Goal: Transaction & Acquisition: Purchase product/service

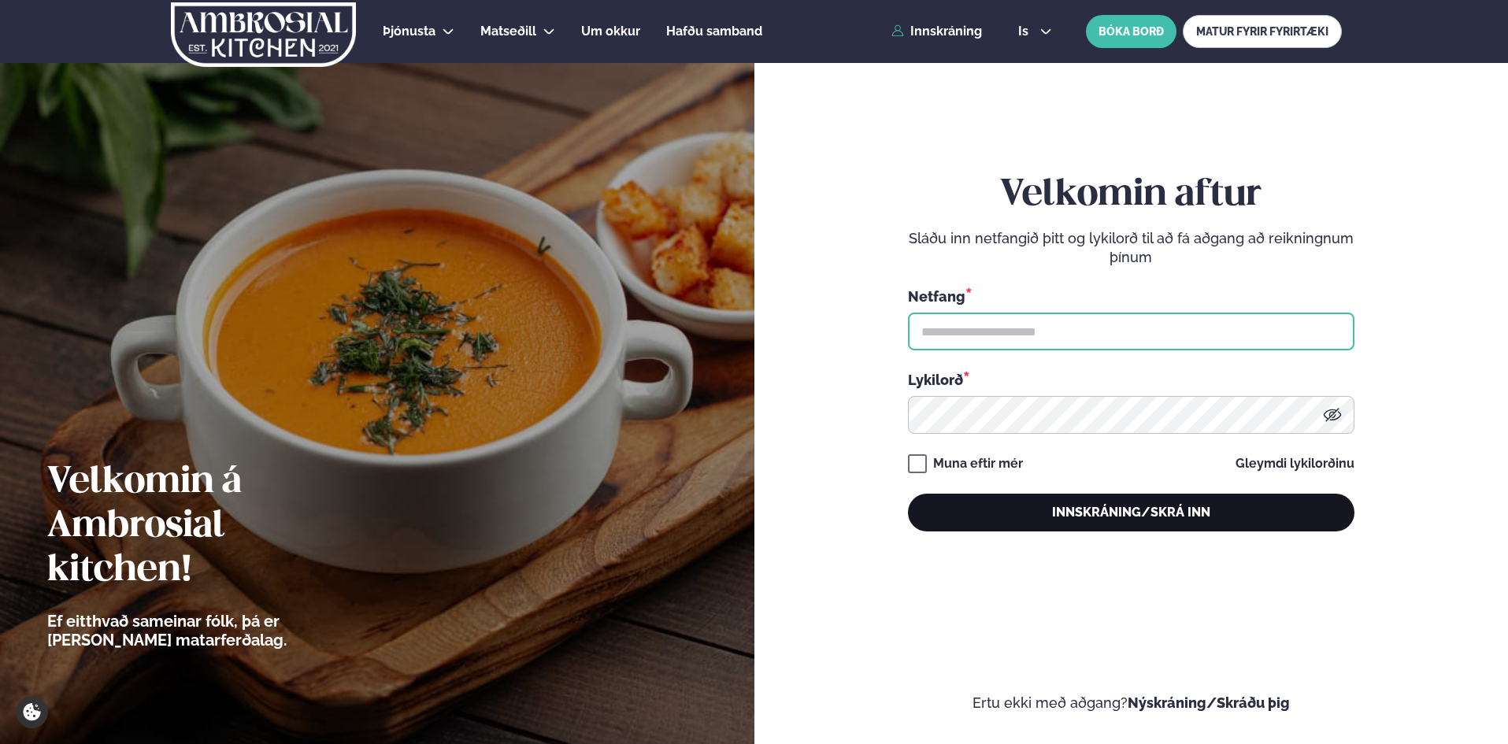
type input "**********"
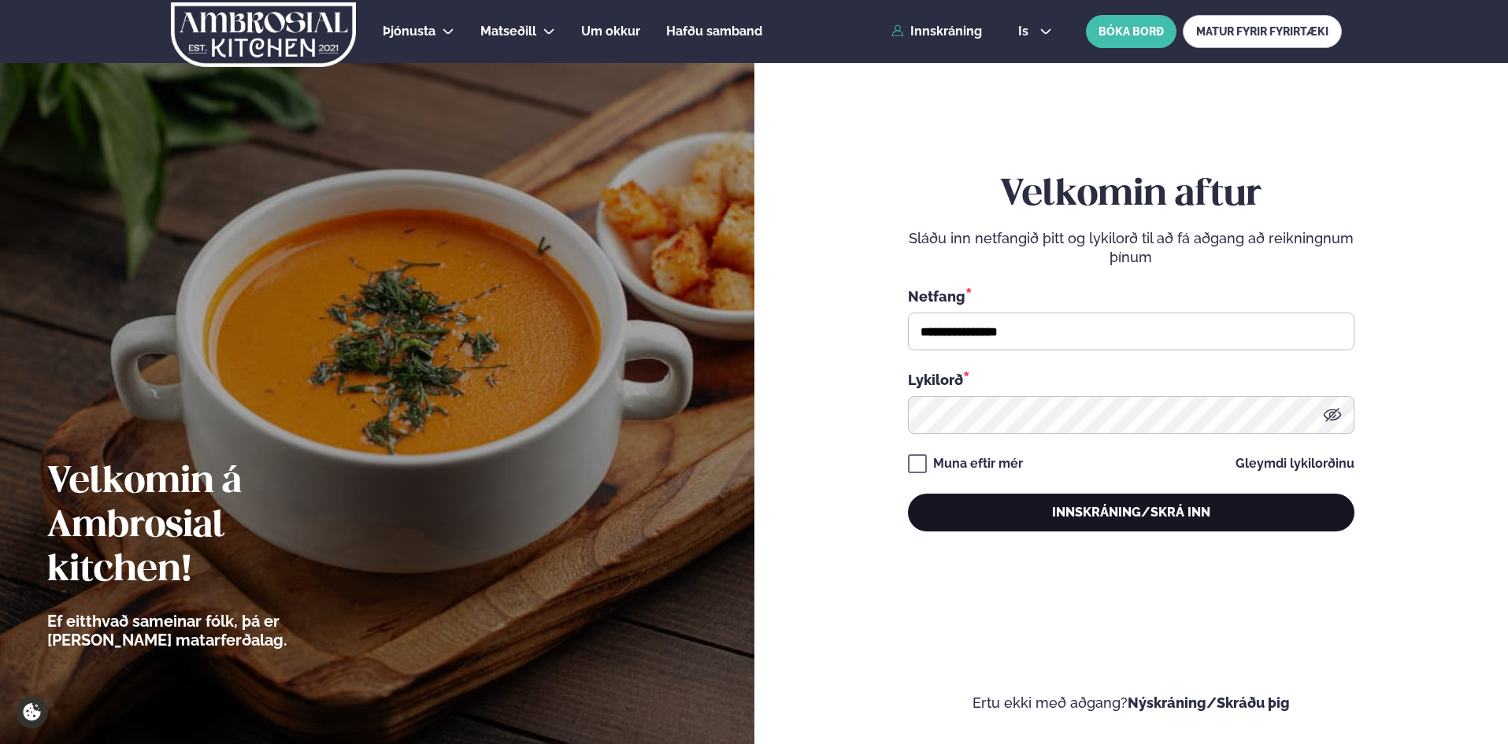
click at [1168, 509] on button "Innskráning/Skrá inn" at bounding box center [1131, 513] width 446 height 38
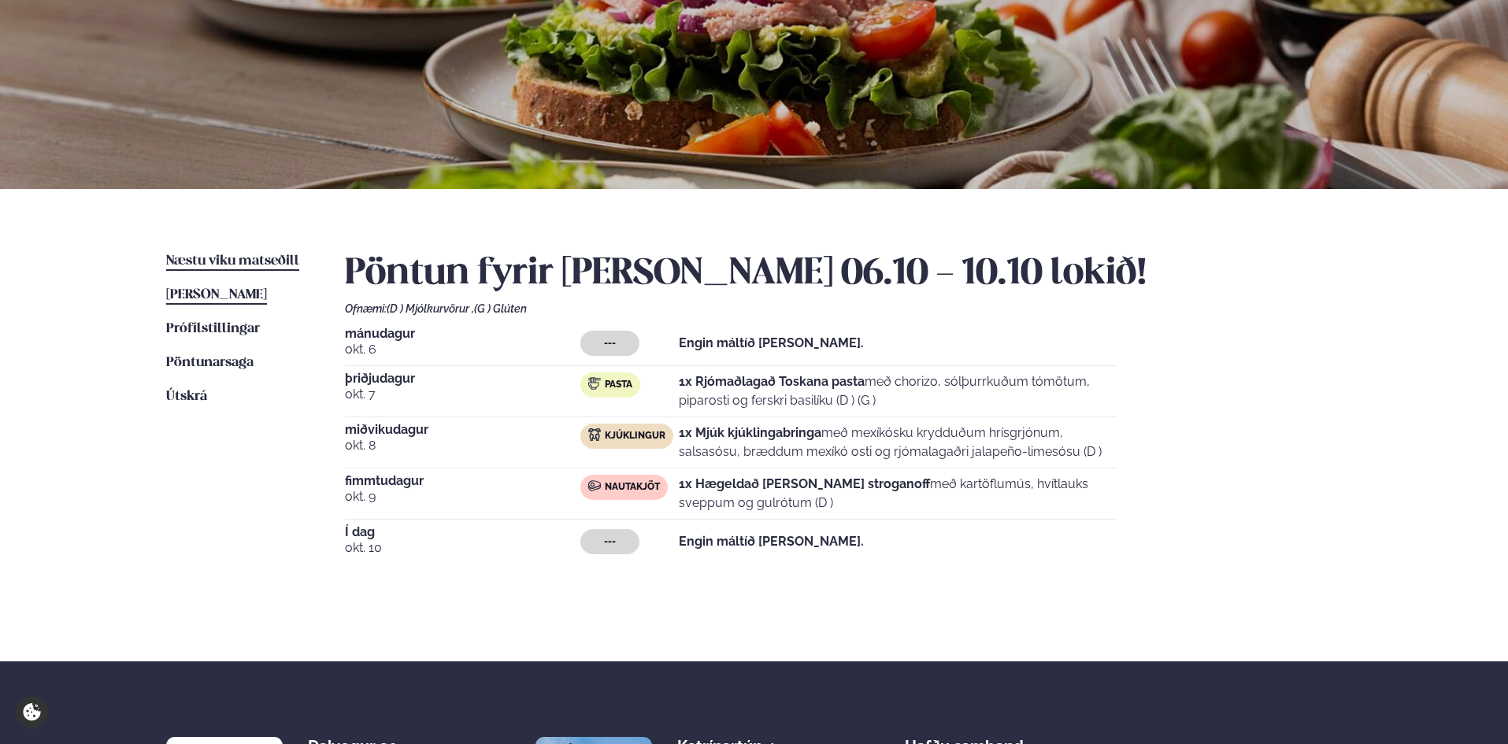
click at [250, 259] on span "Næstu viku matseðill" at bounding box center [232, 260] width 133 height 13
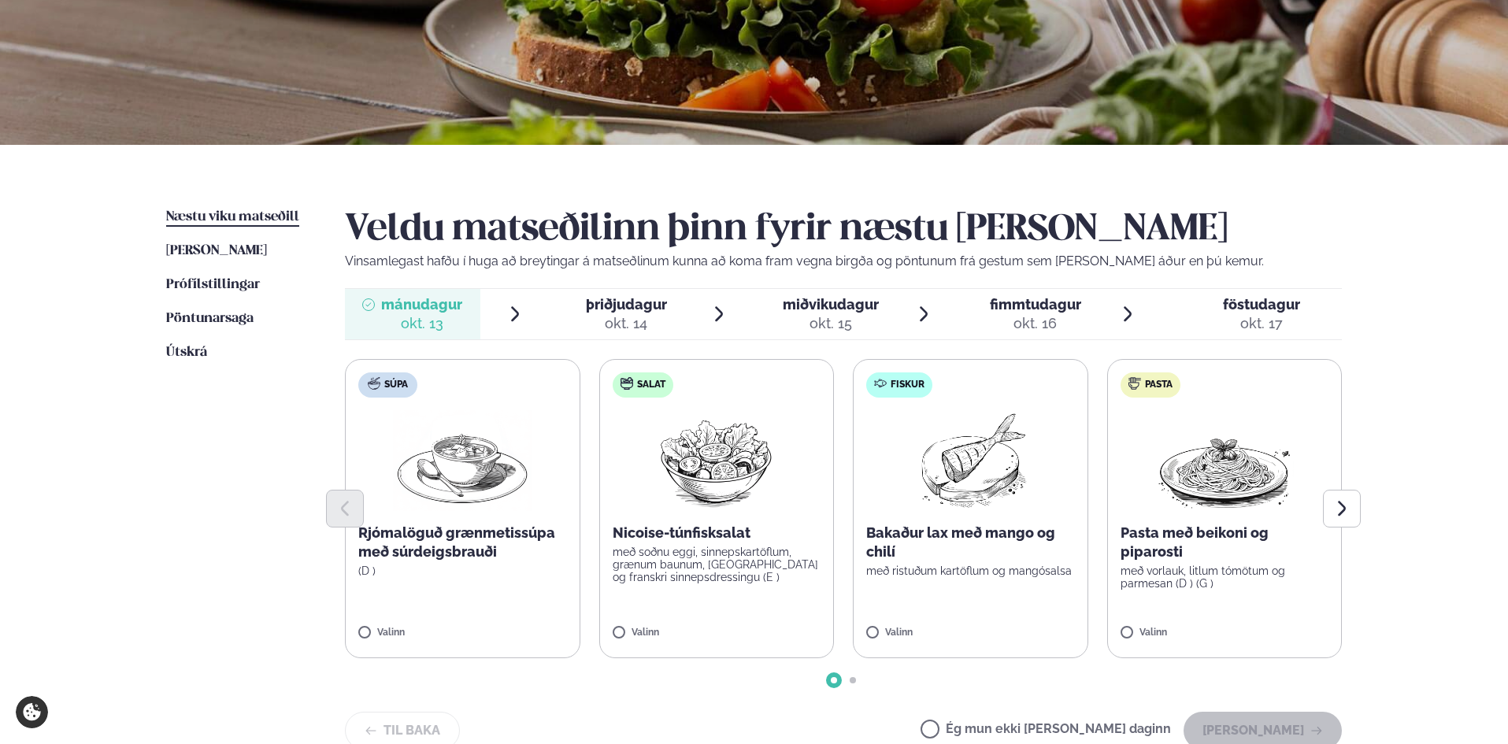
scroll to position [315, 0]
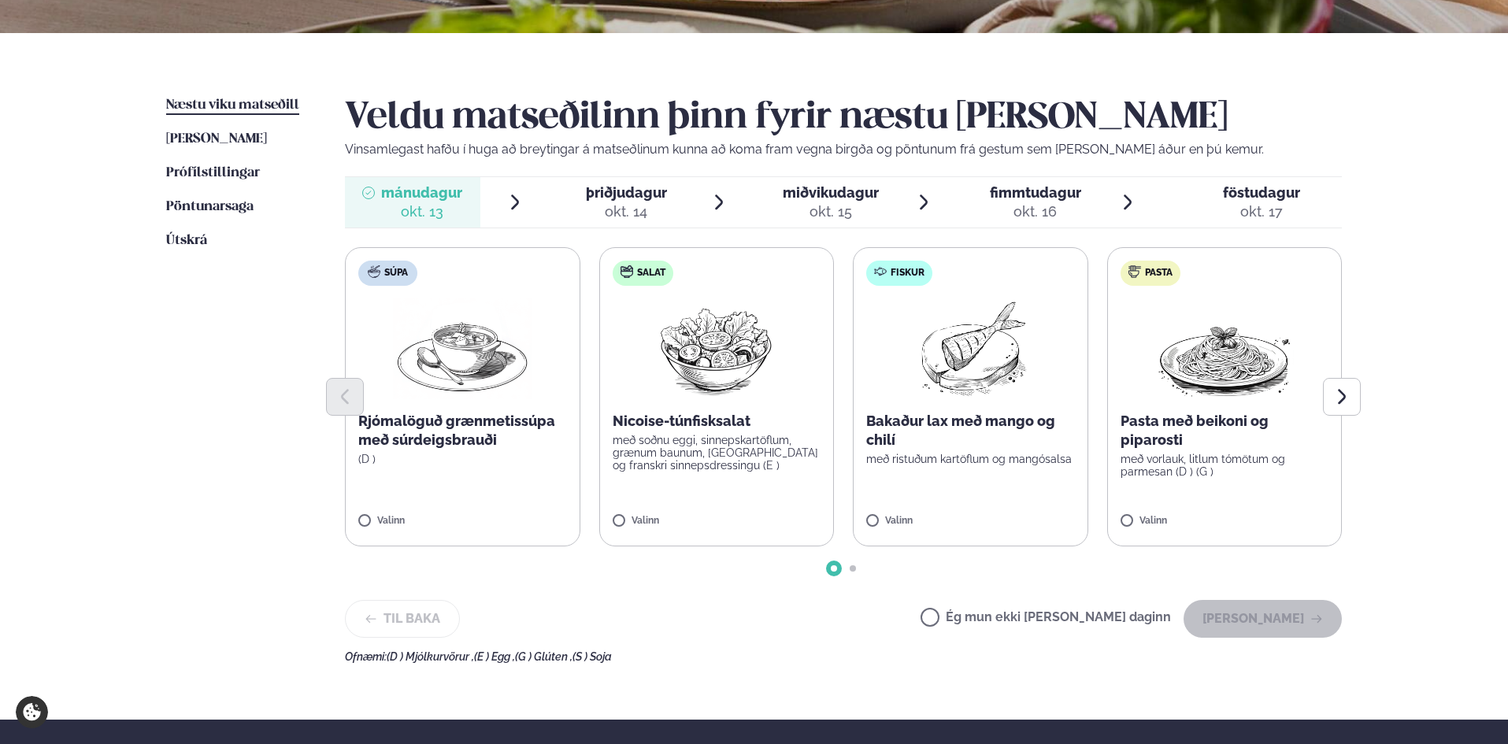
click at [973, 420] on p "Bakaður lax með mango og chilí" at bounding box center [970, 431] width 209 height 38
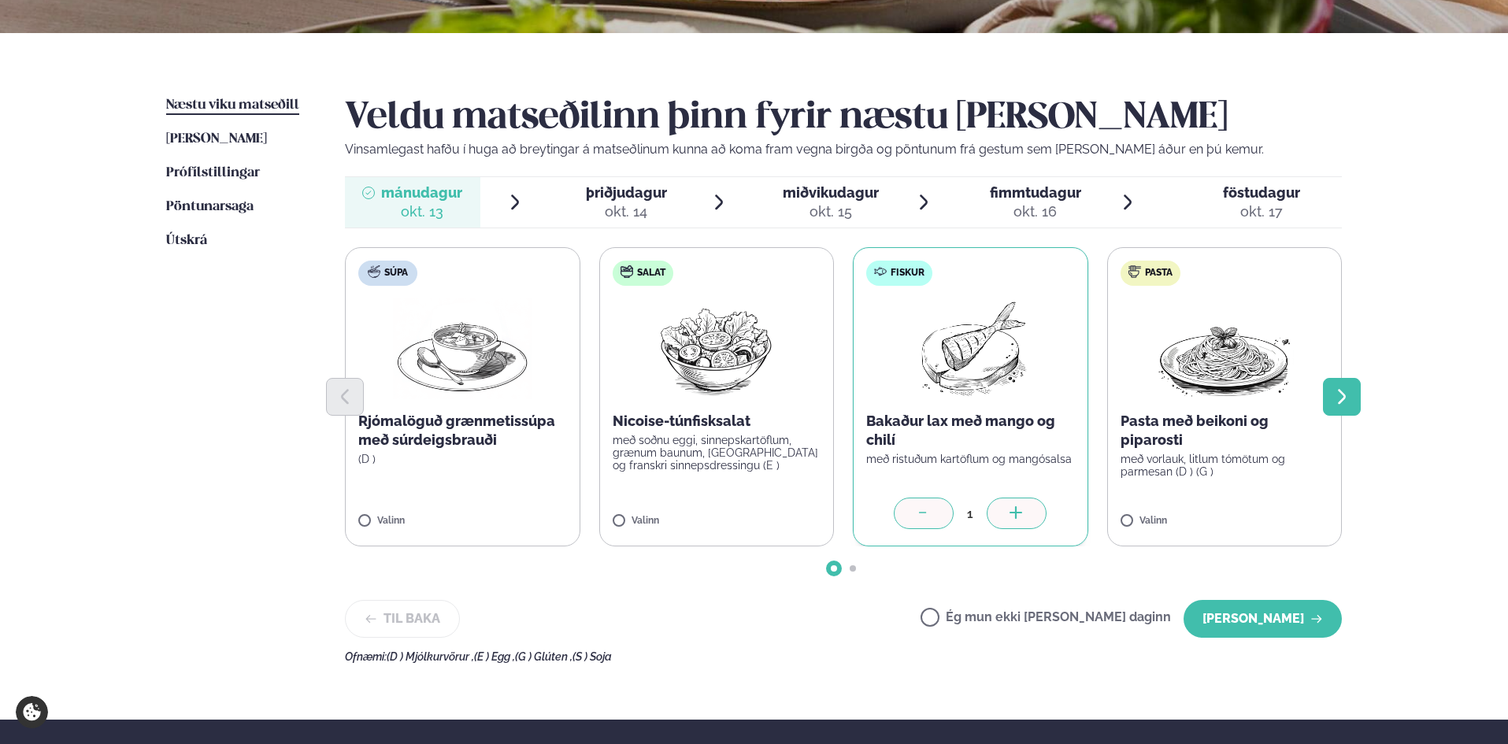
click at [1342, 394] on icon "Next slide" at bounding box center [1341, 396] width 19 height 19
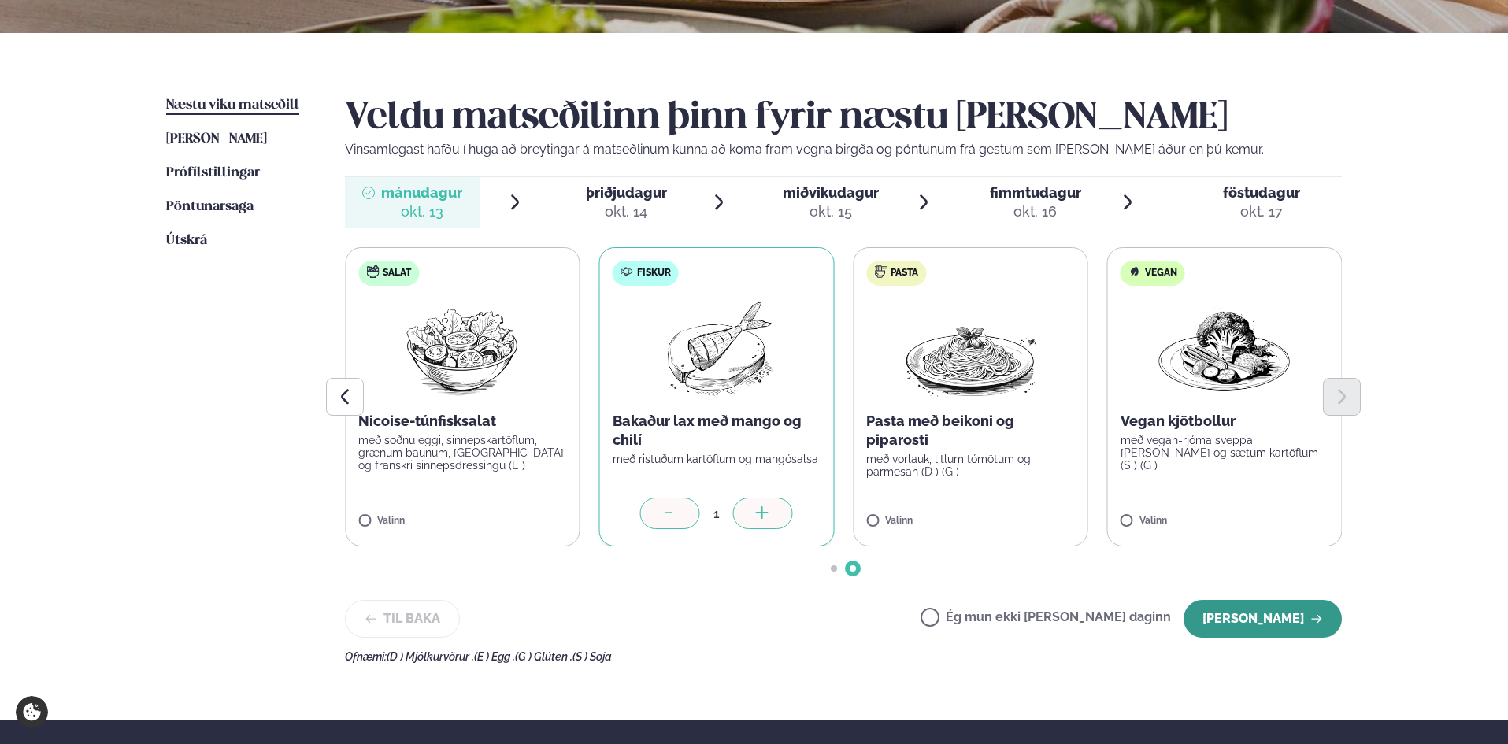
click at [1276, 618] on button "[PERSON_NAME]" at bounding box center [1262, 619] width 158 height 38
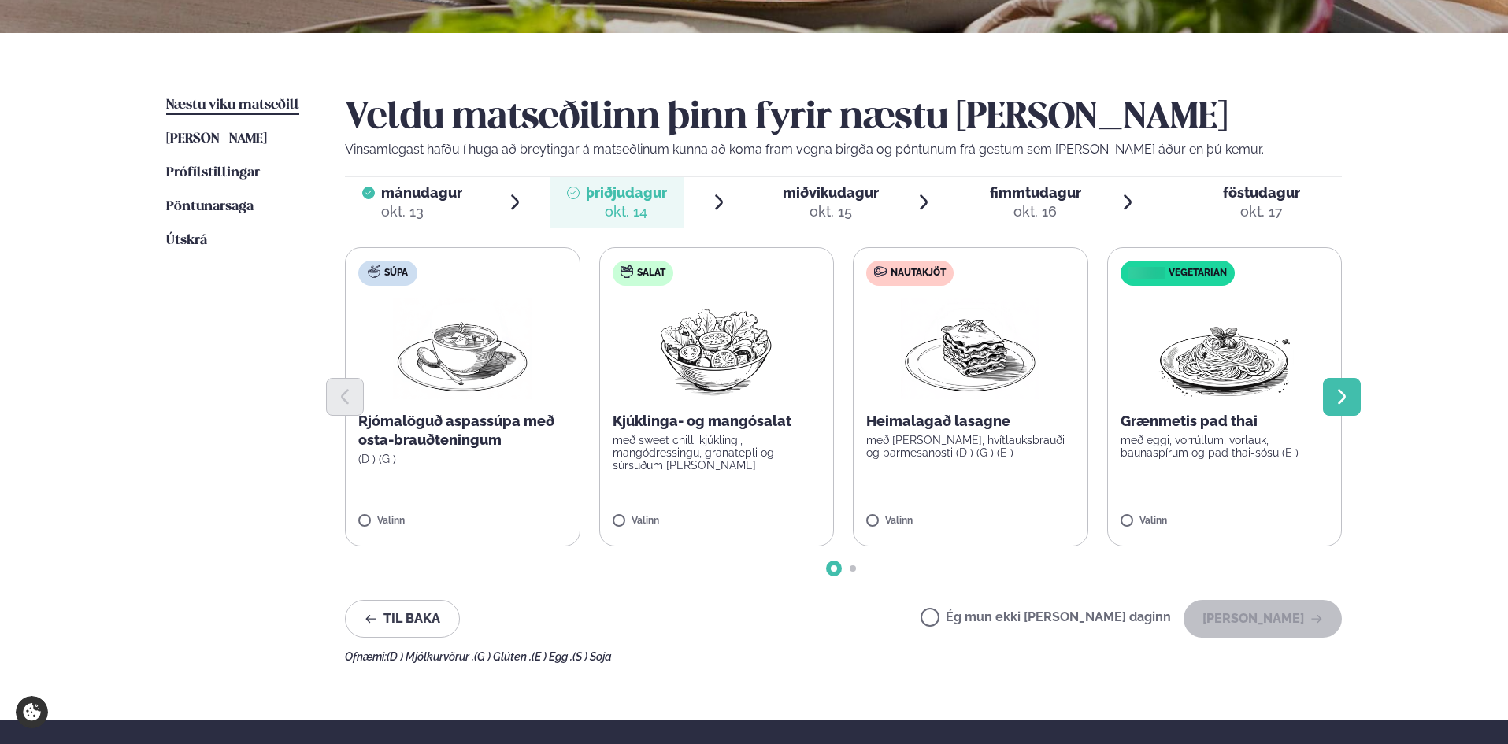
click at [1345, 393] on icon "Next slide" at bounding box center [1341, 396] width 19 height 19
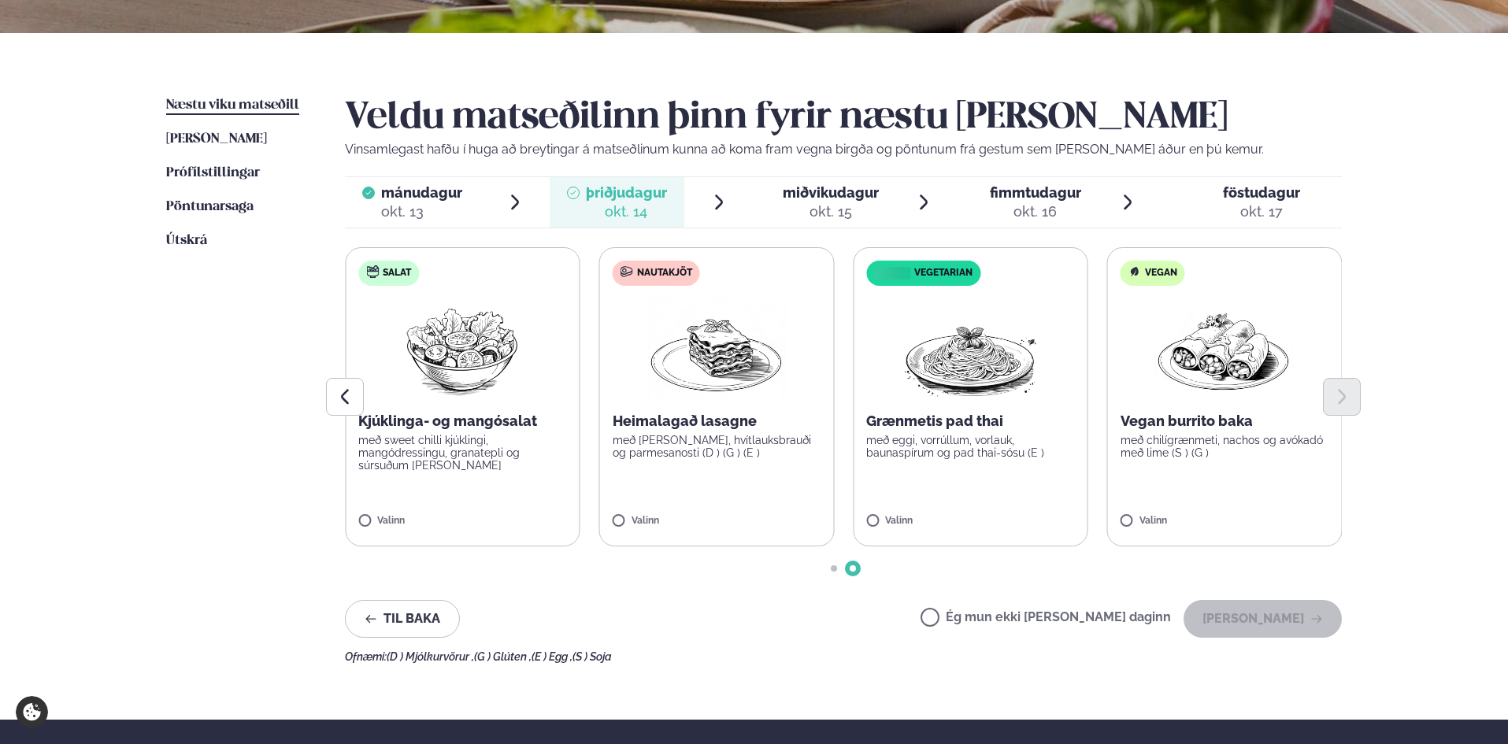
click at [746, 435] on p "með [PERSON_NAME], hvítlauksbrauði og parmesanosti (D ) (G ) (E )" at bounding box center [717, 446] width 209 height 25
click at [1279, 611] on button "[PERSON_NAME]" at bounding box center [1262, 619] width 158 height 38
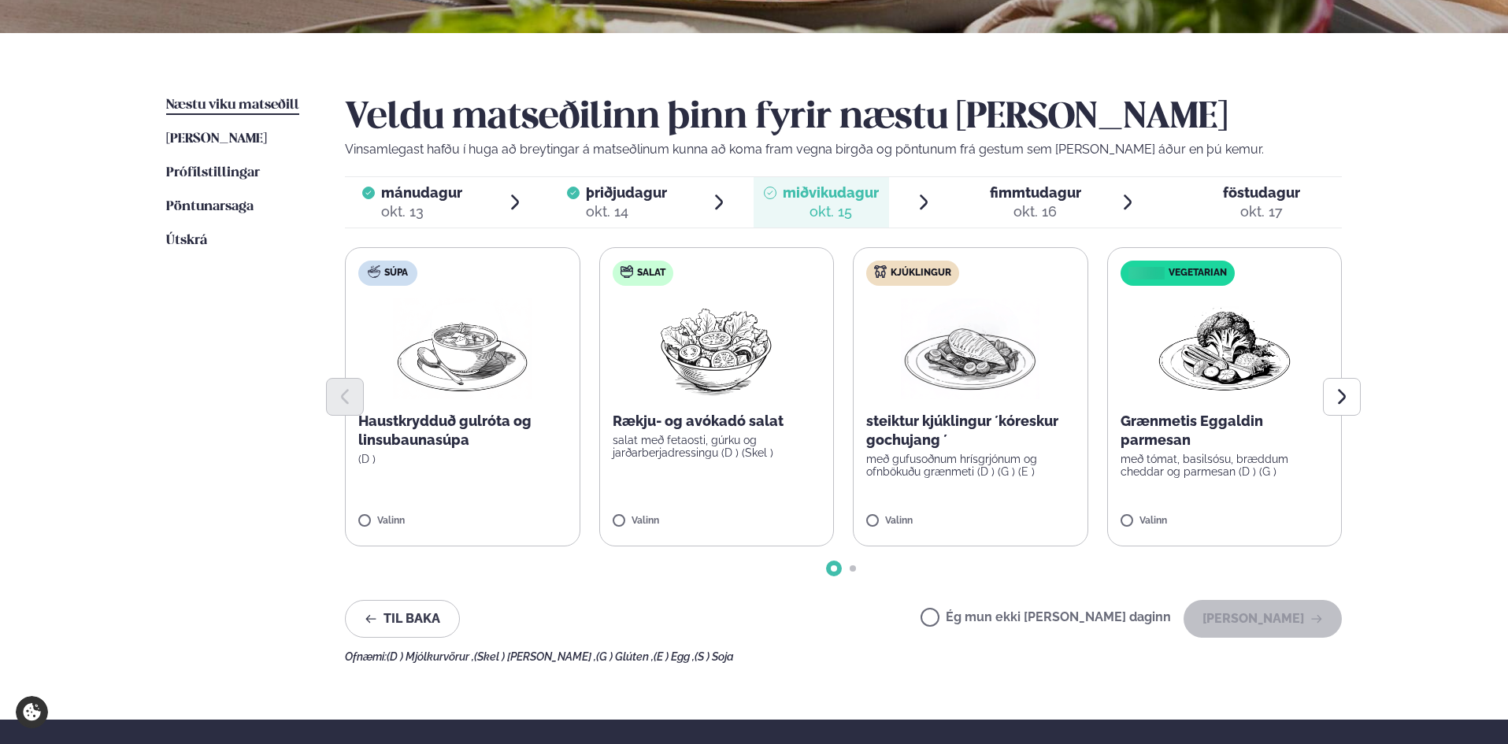
click at [983, 429] on p "steiktur kjúklingur ´kóreskur gochujang ´" at bounding box center [970, 431] width 209 height 38
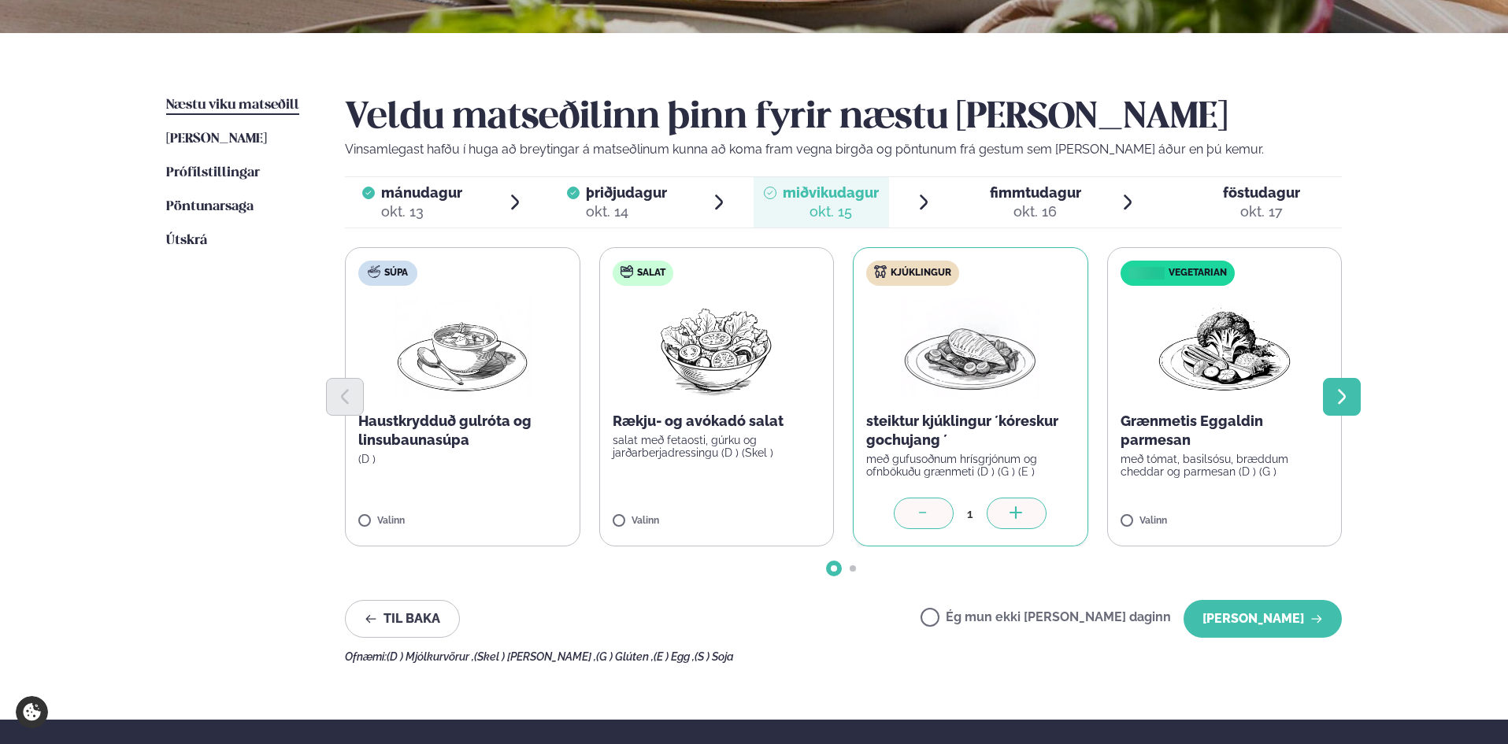
click at [1354, 395] on button "Next slide" at bounding box center [1342, 397] width 38 height 38
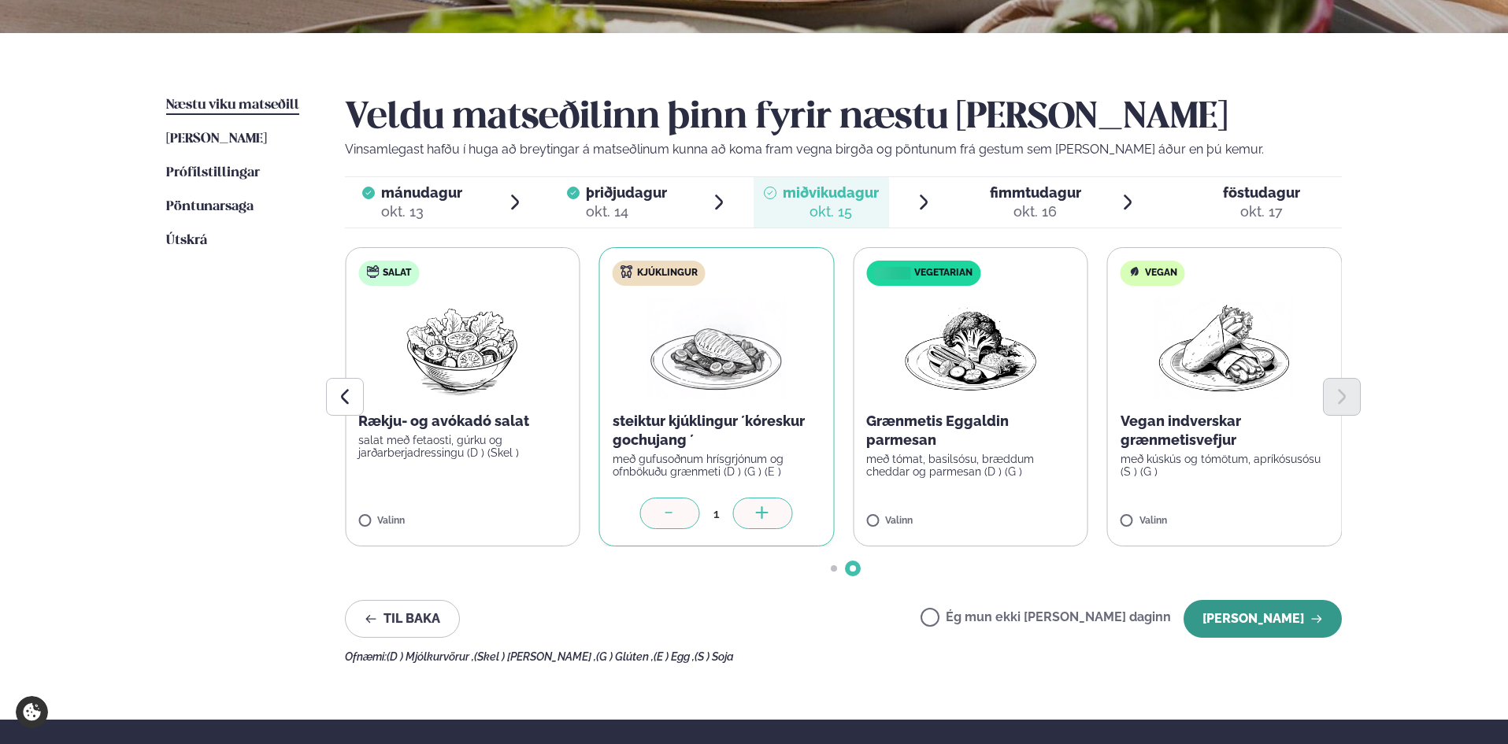
click at [1285, 615] on button "[PERSON_NAME]" at bounding box center [1262, 619] width 158 height 38
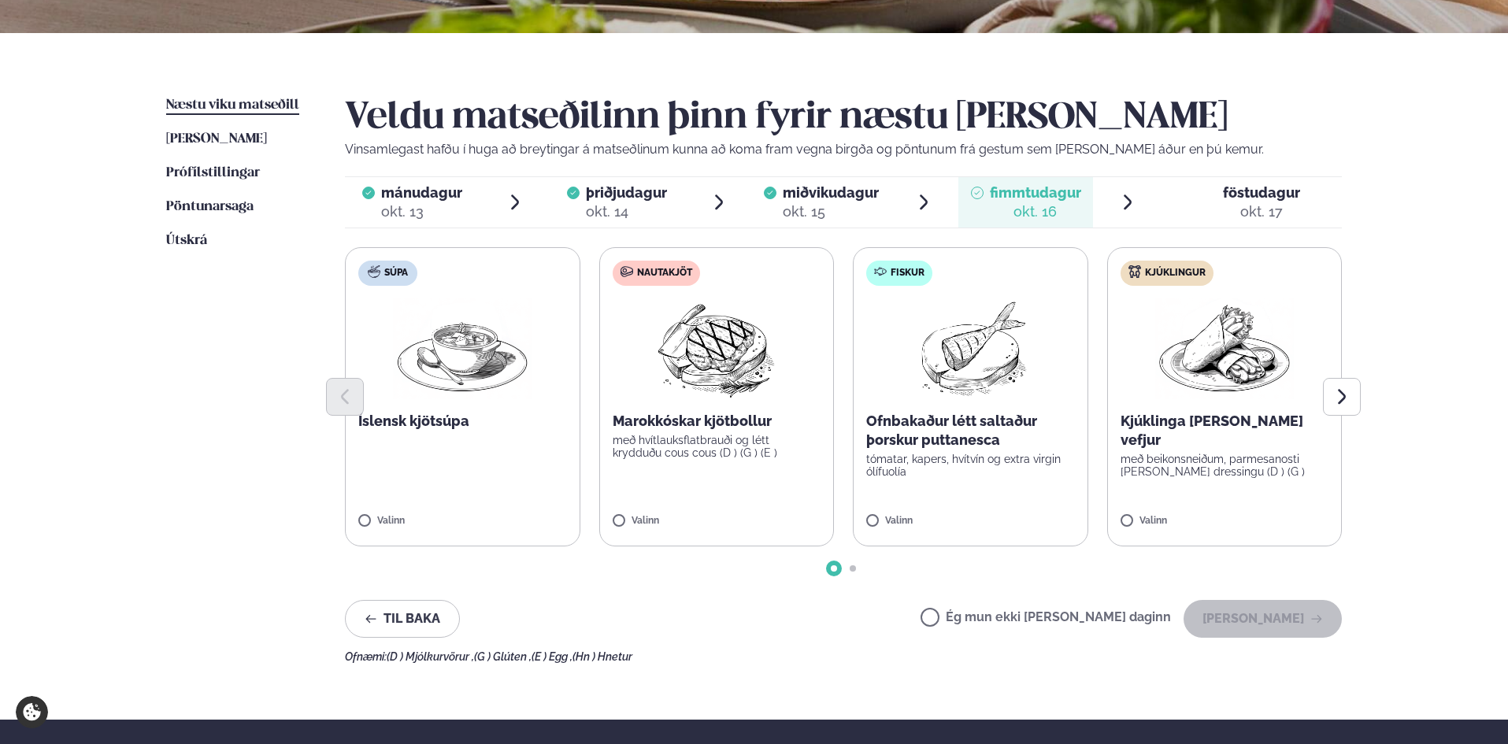
click at [732, 445] on p "með hvítlauksflatbrauði og létt krydduðu cous cous (D ) (G ) (E )" at bounding box center [717, 446] width 209 height 25
click at [715, 361] on img at bounding box center [715, 348] width 139 height 101
click at [1276, 614] on button "[PERSON_NAME]" at bounding box center [1262, 619] width 158 height 38
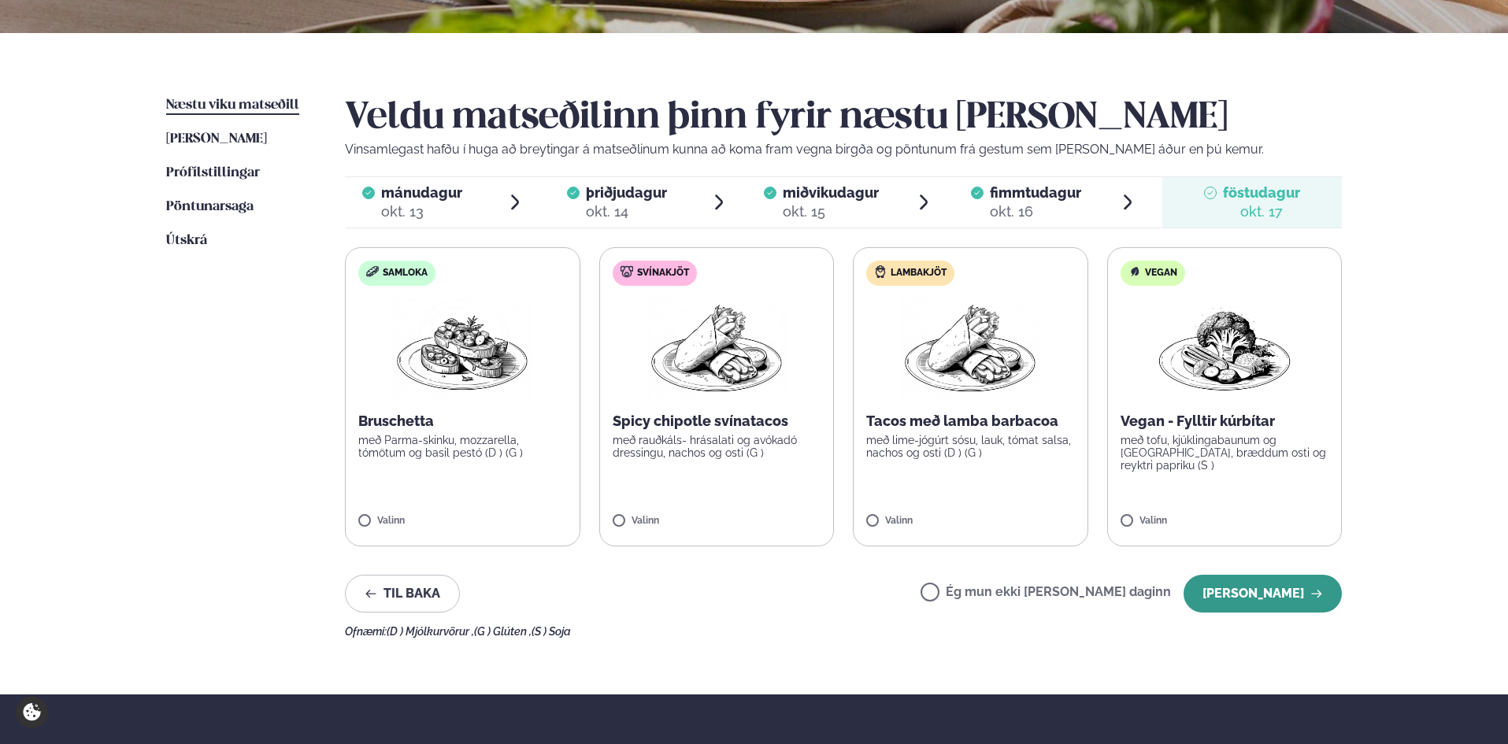
click at [1276, 591] on button "[PERSON_NAME]" at bounding box center [1262, 594] width 158 height 38
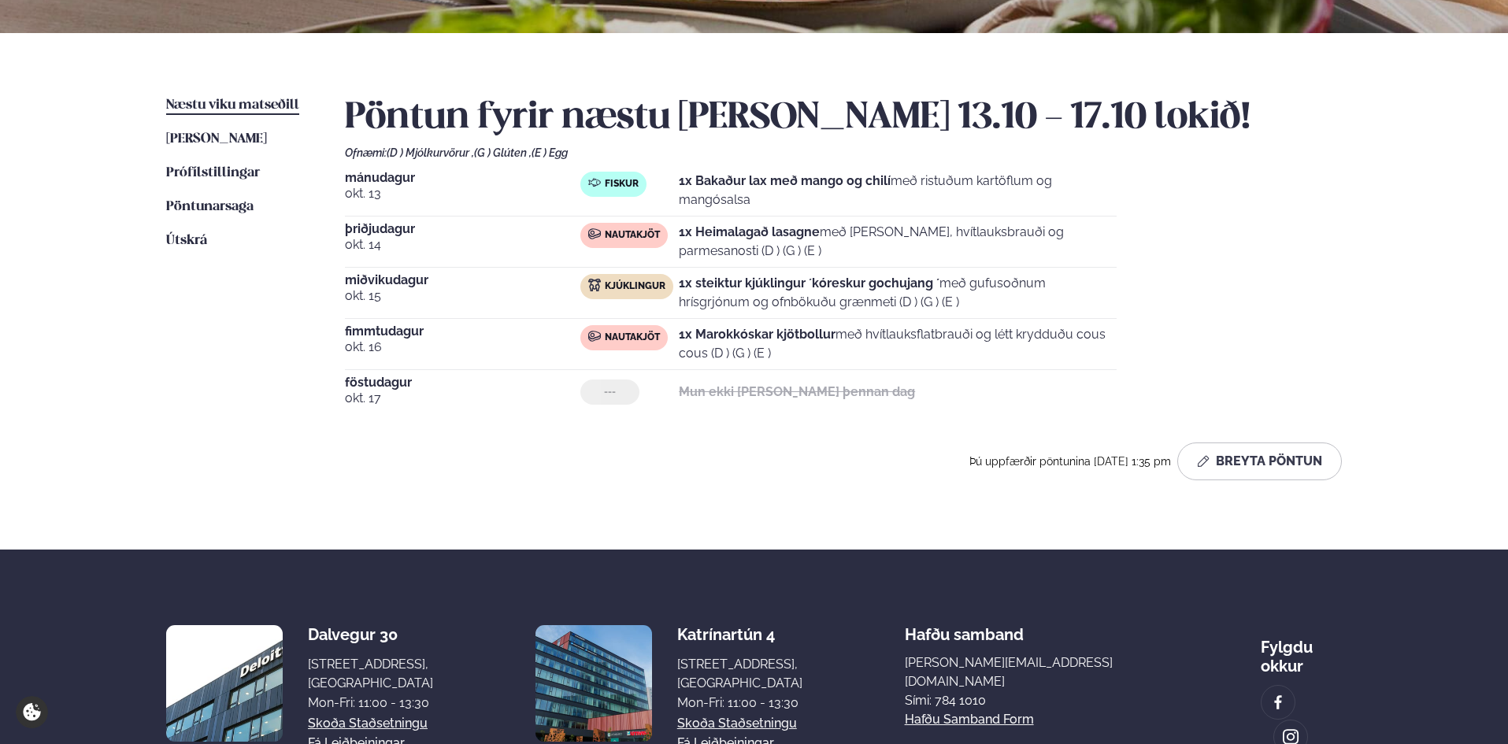
scroll to position [236, 0]
